Goal: Download file/media

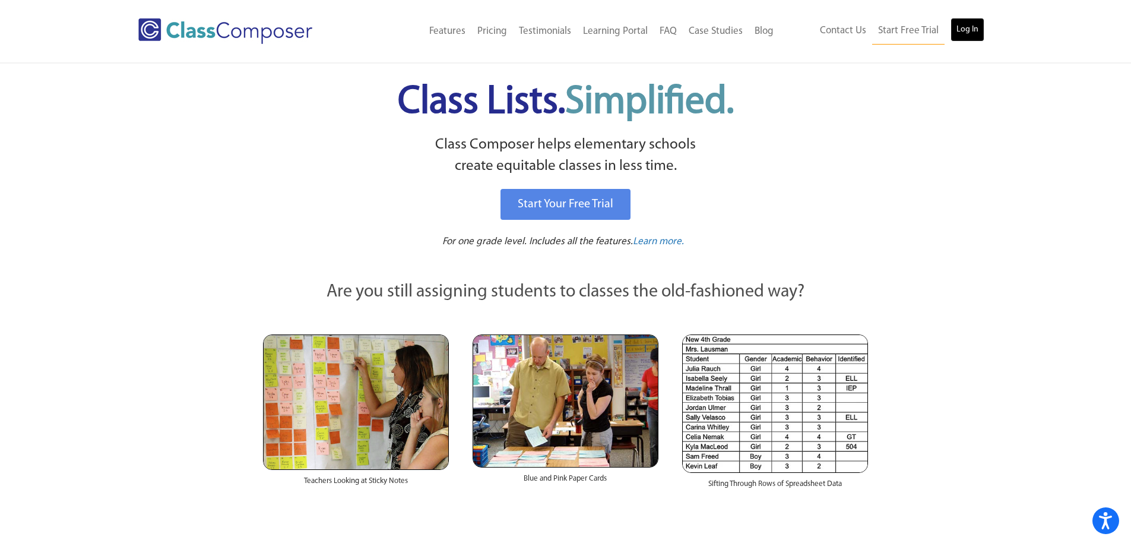
click at [959, 35] on link "Log In" at bounding box center [968, 30] width 34 height 24
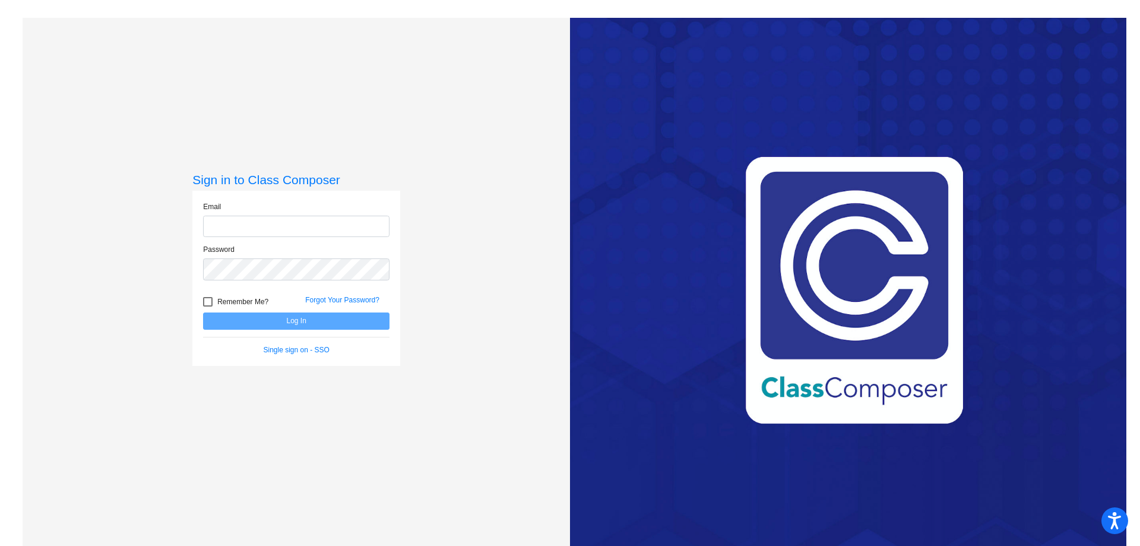
click at [258, 227] on input "email" at bounding box center [296, 227] width 186 height 22
type input "goetzj@hudson.k12.oh.us"
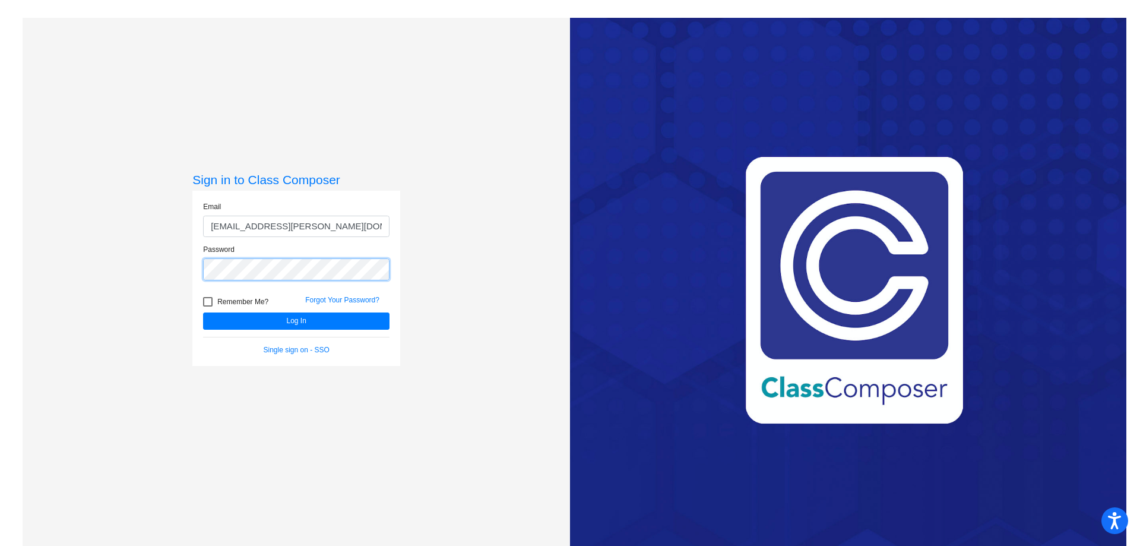
click at [203, 312] on button "Log In" at bounding box center [296, 320] width 186 height 17
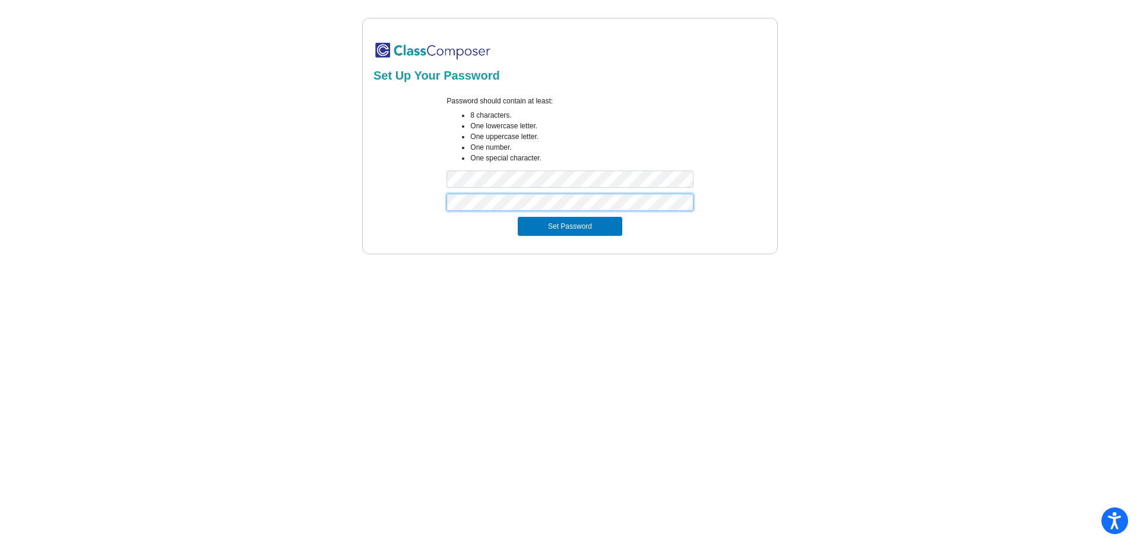
click at [518, 217] on button "Set Password" at bounding box center [570, 226] width 105 height 19
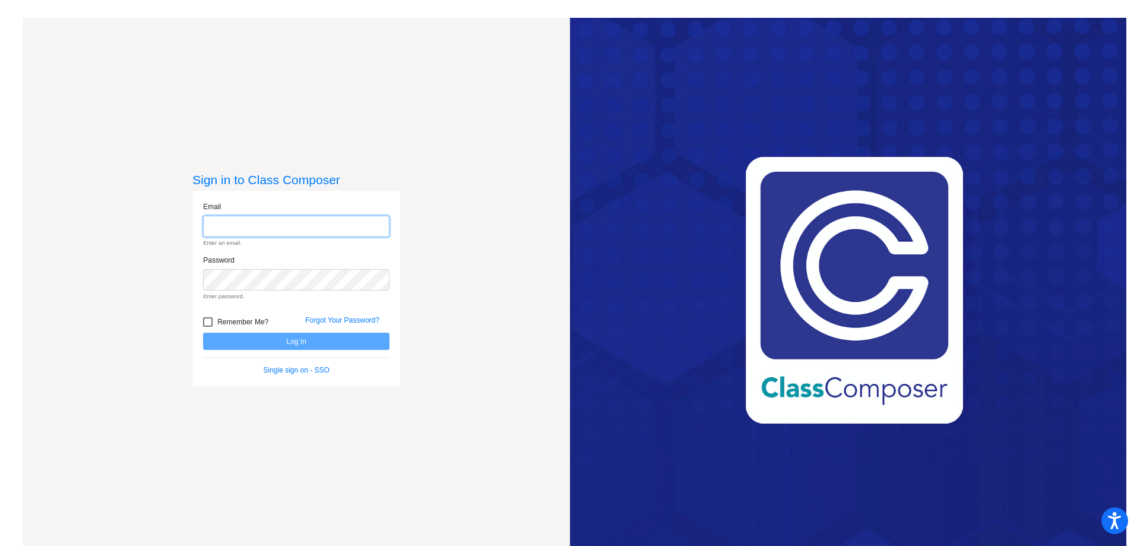
click at [309, 219] on input "email" at bounding box center [296, 227] width 186 height 22
type input "[EMAIL_ADDRESS][PERSON_NAME][DOMAIN_NAME]"
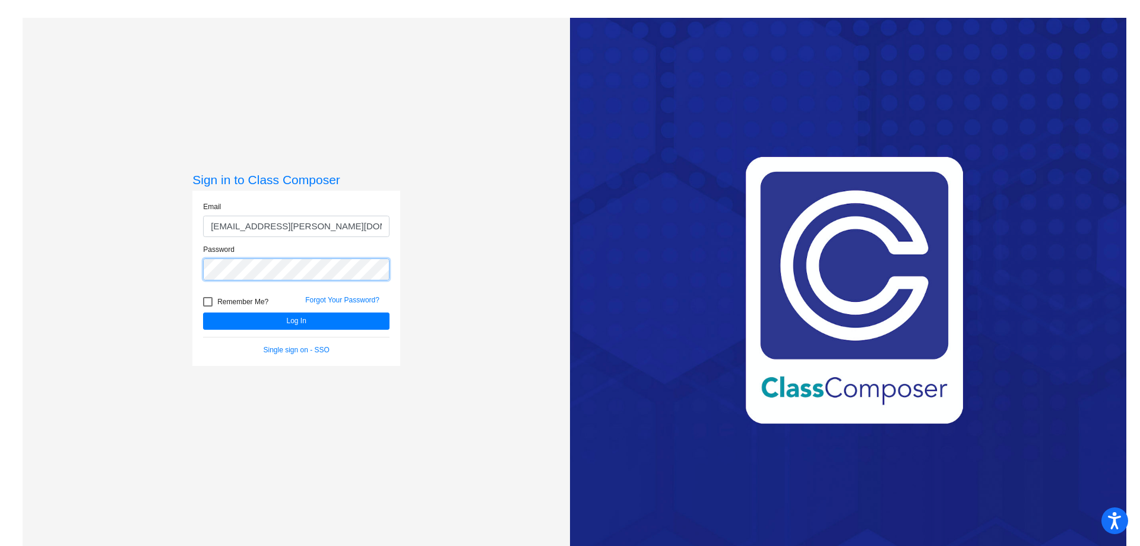
click at [203, 312] on button "Log In" at bounding box center [296, 320] width 186 height 17
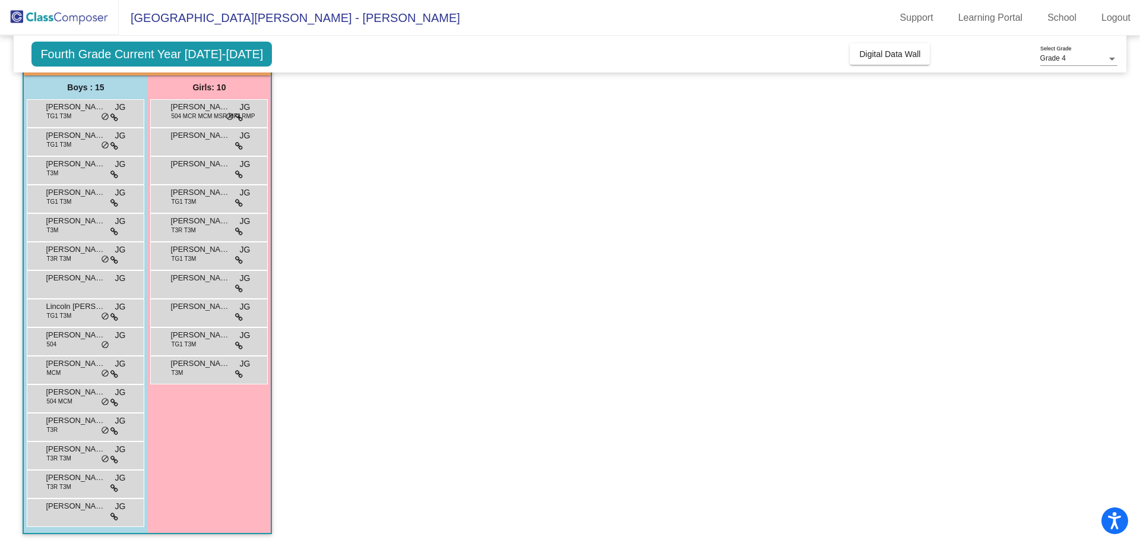
scroll to position [502, 0]
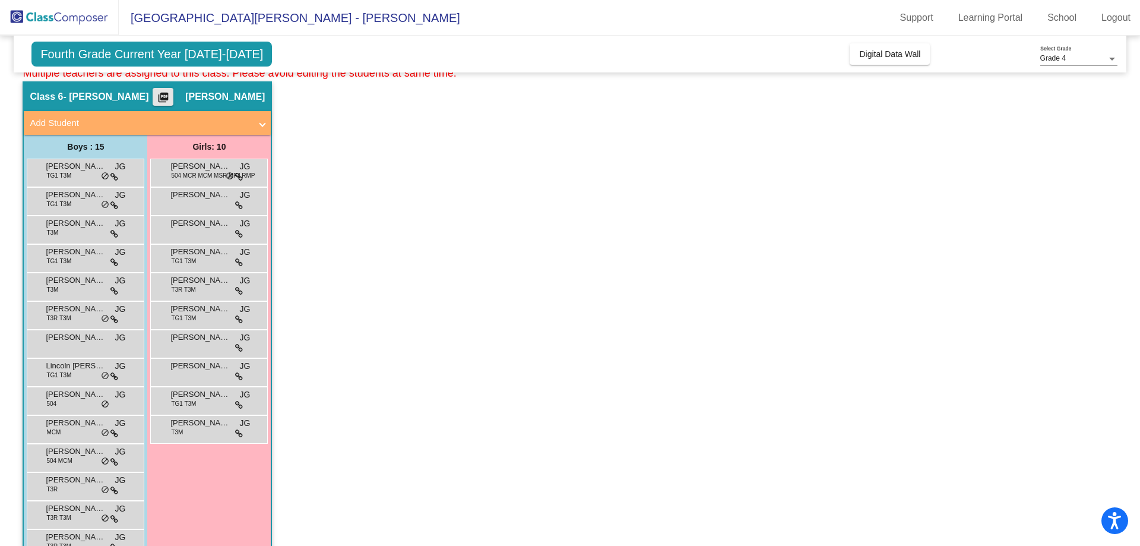
click at [170, 92] on mat-icon "picture_as_pdf" at bounding box center [163, 99] width 14 height 17
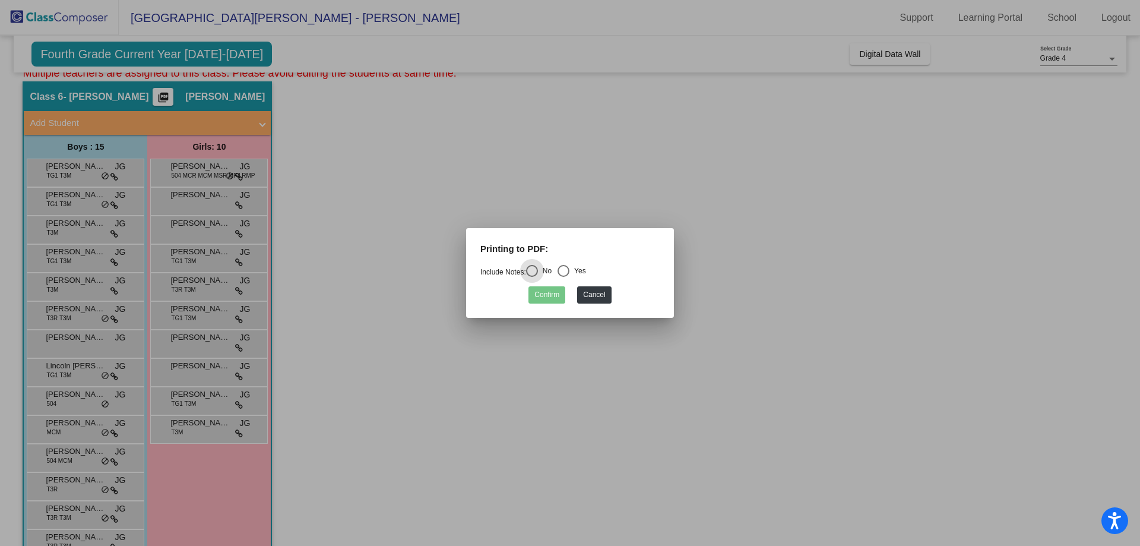
click at [569, 268] on div "Select an option" at bounding box center [564, 271] width 12 height 12
click at [564, 277] on input "Yes" at bounding box center [563, 277] width 1 height 1
radio input "true"
click at [553, 296] on button "Confirm" at bounding box center [547, 294] width 37 height 17
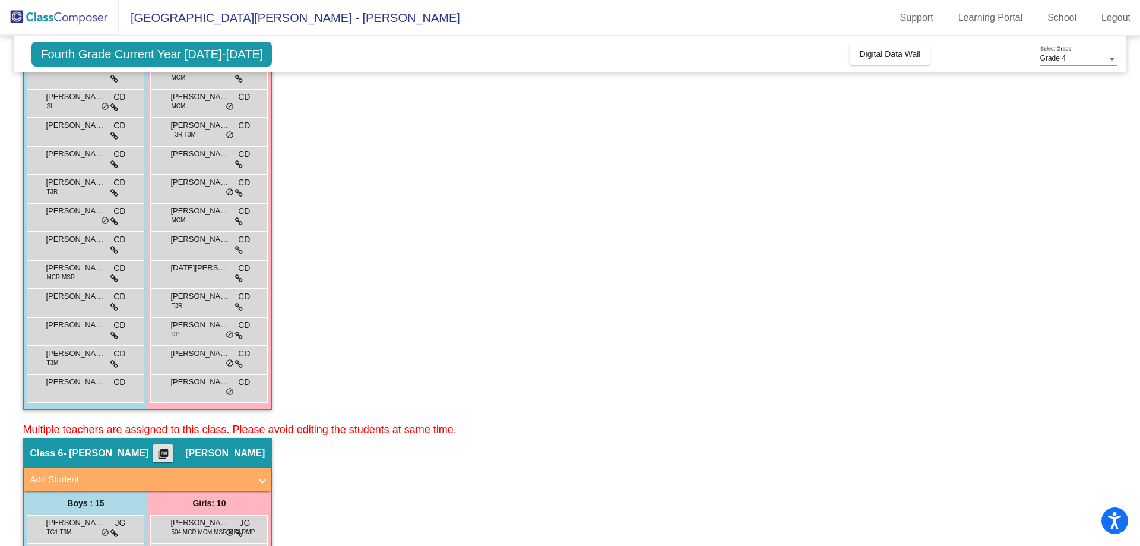
scroll to position [0, 0]
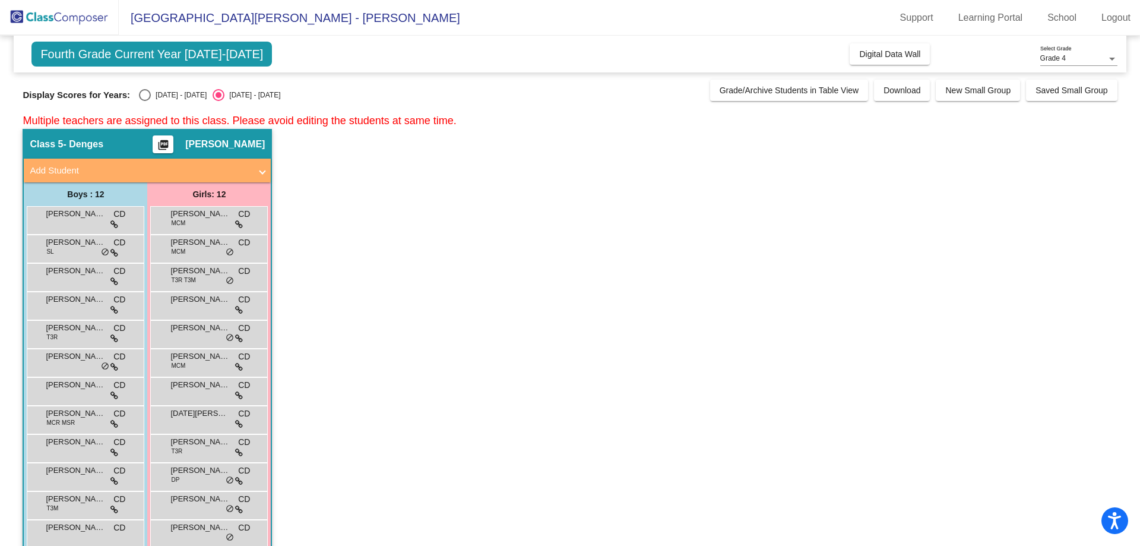
click at [170, 141] on mat-icon "picture_as_pdf" at bounding box center [163, 147] width 14 height 17
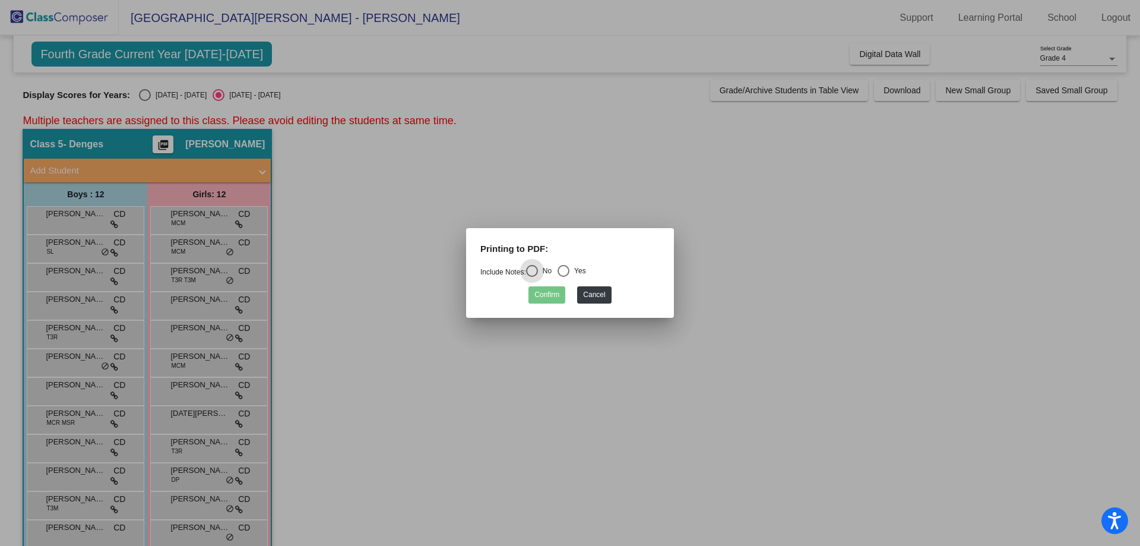
click at [570, 271] on div "Select an option" at bounding box center [564, 271] width 12 height 12
click at [564, 277] on input "Yes" at bounding box center [563, 277] width 1 height 1
radio input "true"
click at [542, 293] on button "Confirm" at bounding box center [547, 294] width 37 height 17
